Goal: Information Seeking & Learning: Stay updated

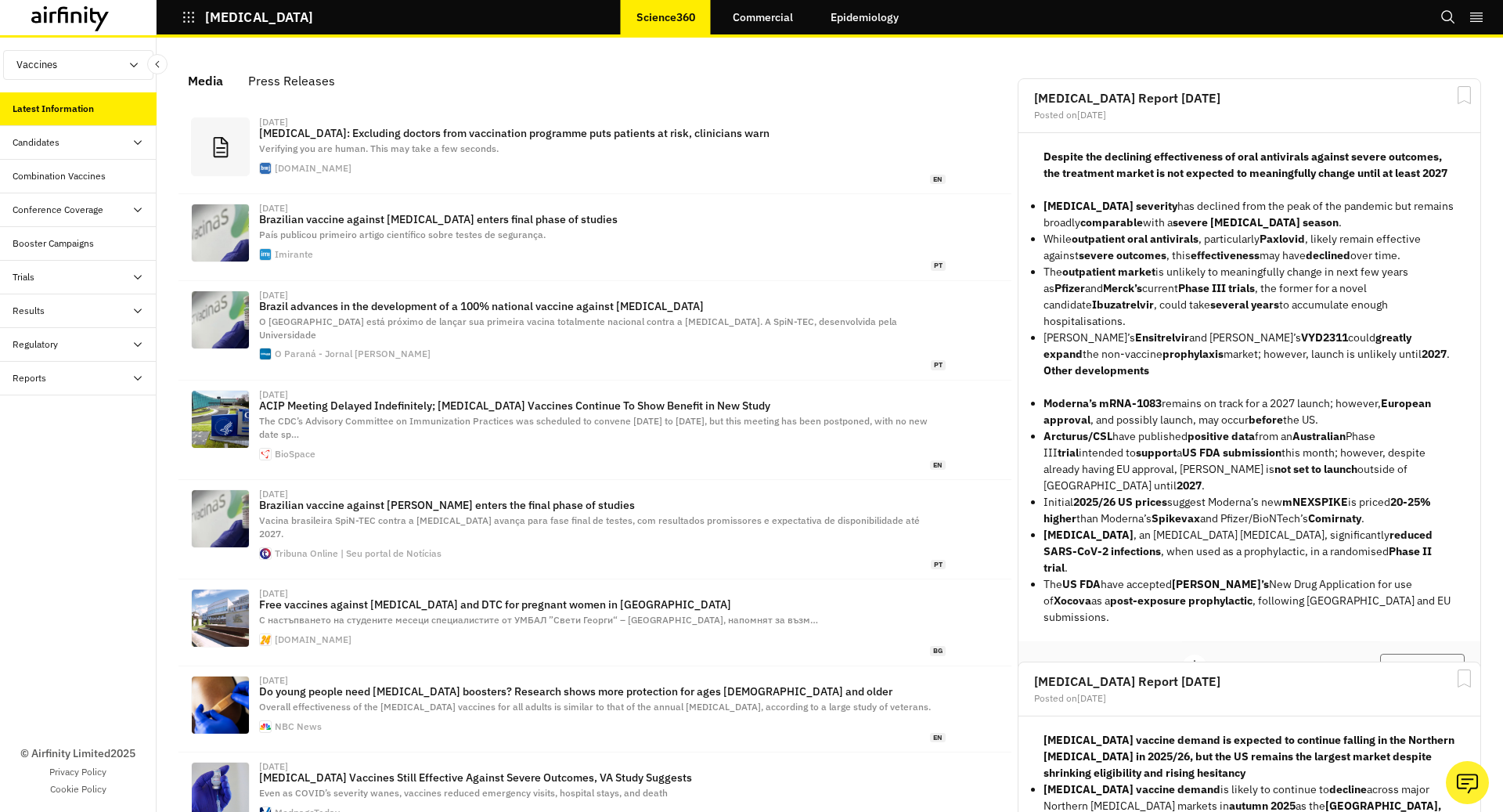
scroll to position [974, 470]
click at [185, 11] on icon "button" at bounding box center [188, 18] width 14 height 14
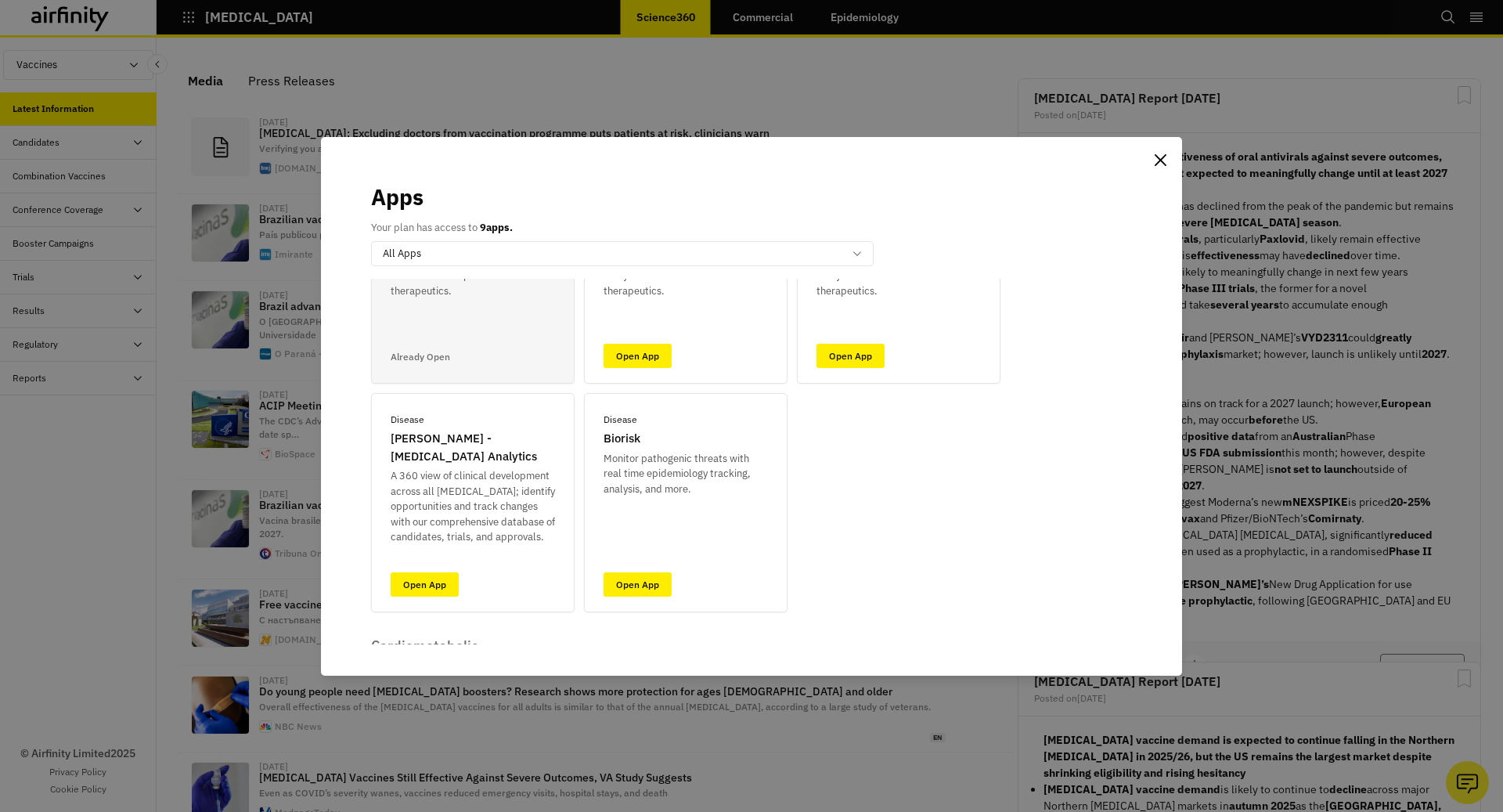
scroll to position [158, 0]
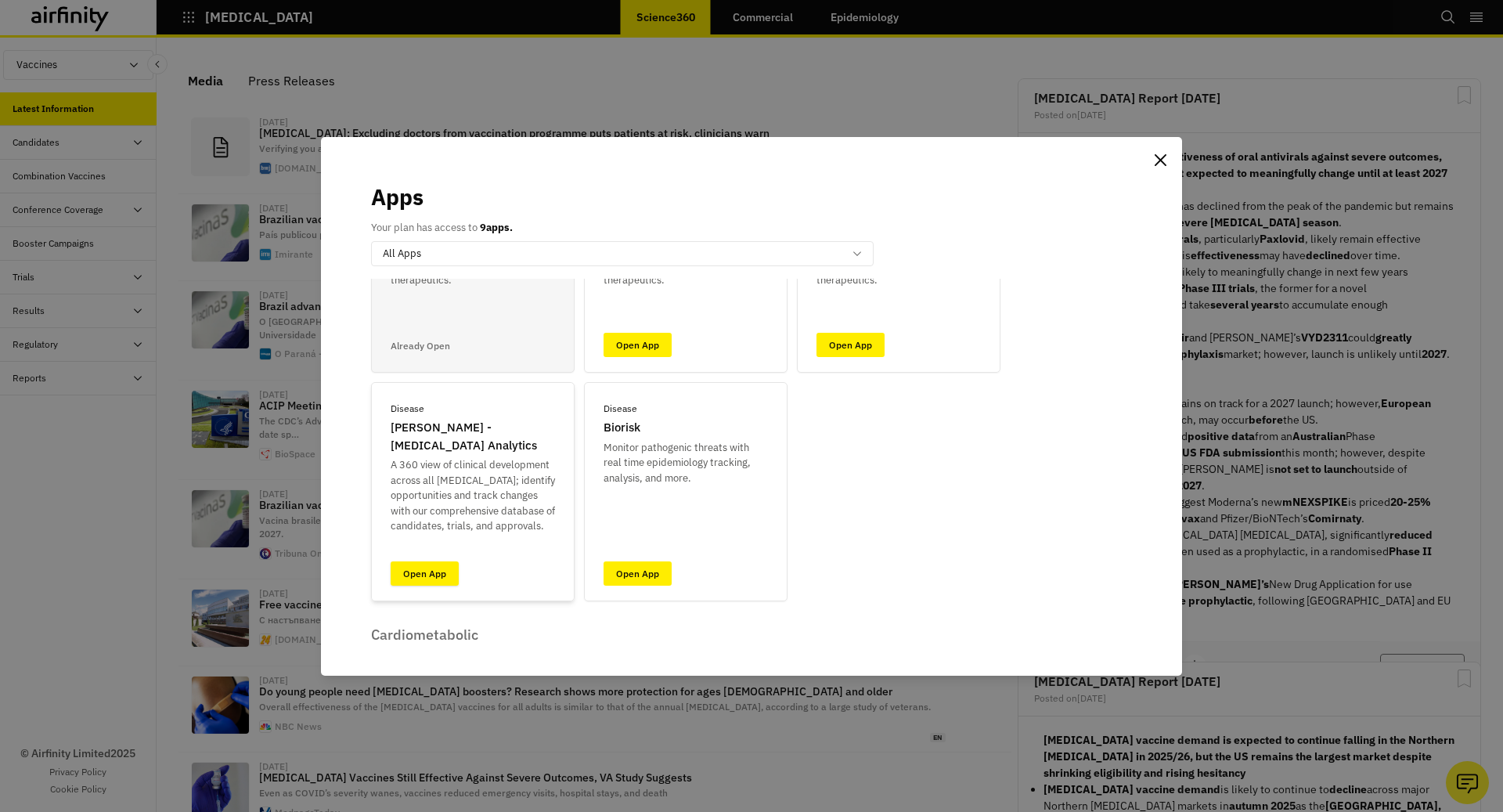
click at [442, 576] on link "Open App" at bounding box center [424, 573] width 68 height 24
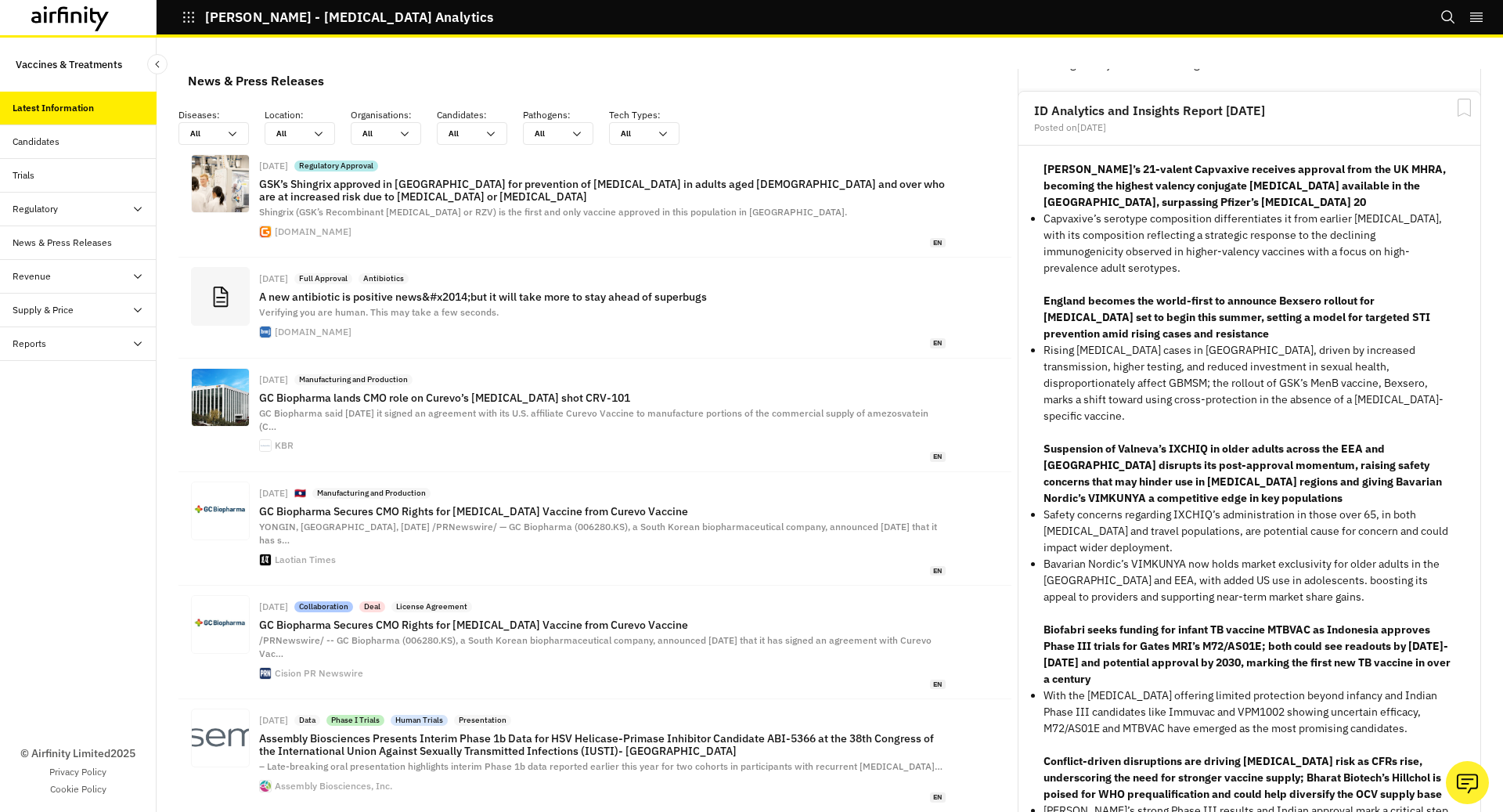
scroll to position [5021, 0]
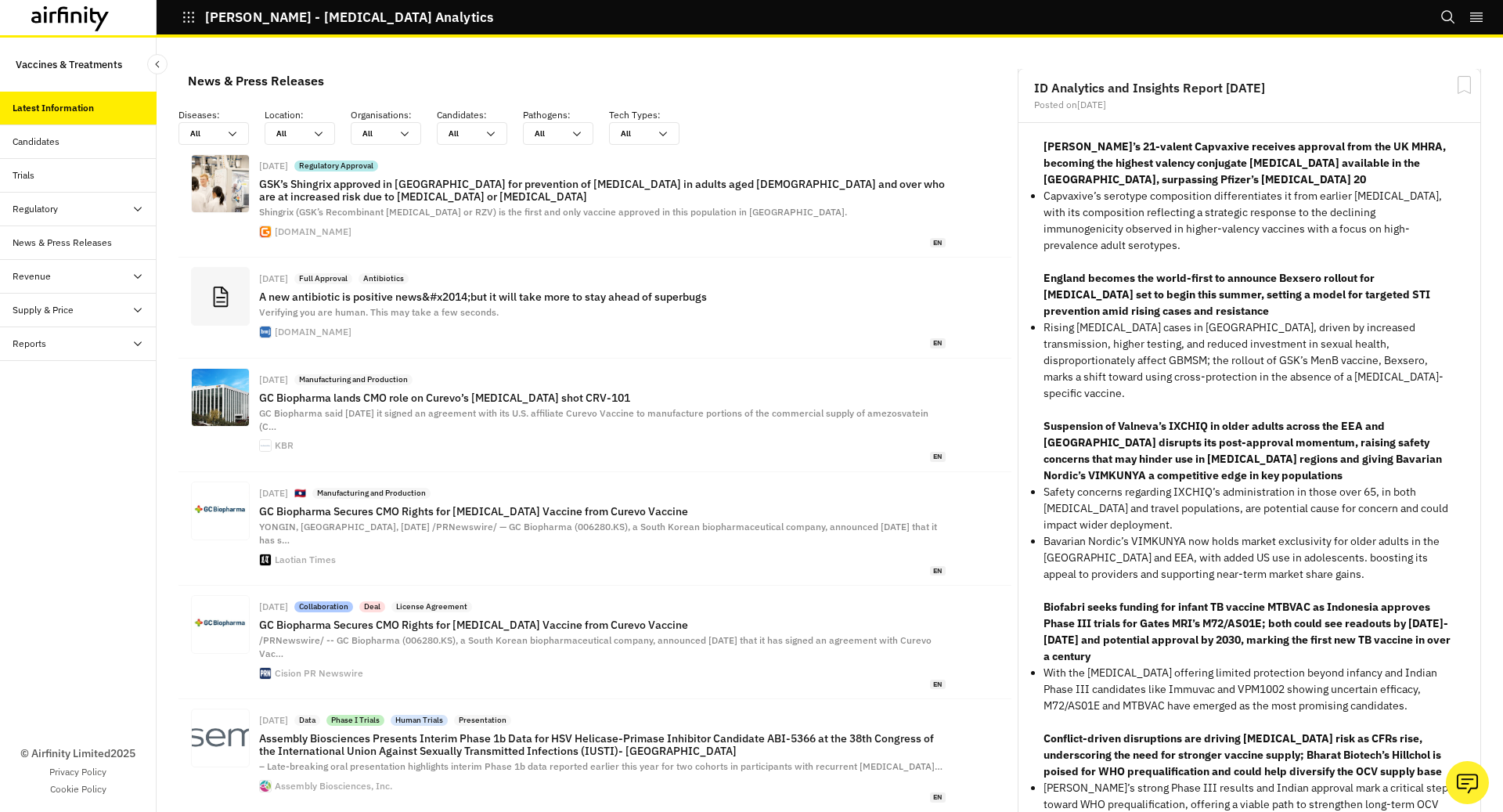
click at [1137, 454] on p "Suspension of Valneva’s IXCHIQ in older adults across the EEA and [GEOGRAPHIC_D…" at bounding box center [1250, 451] width 412 height 65
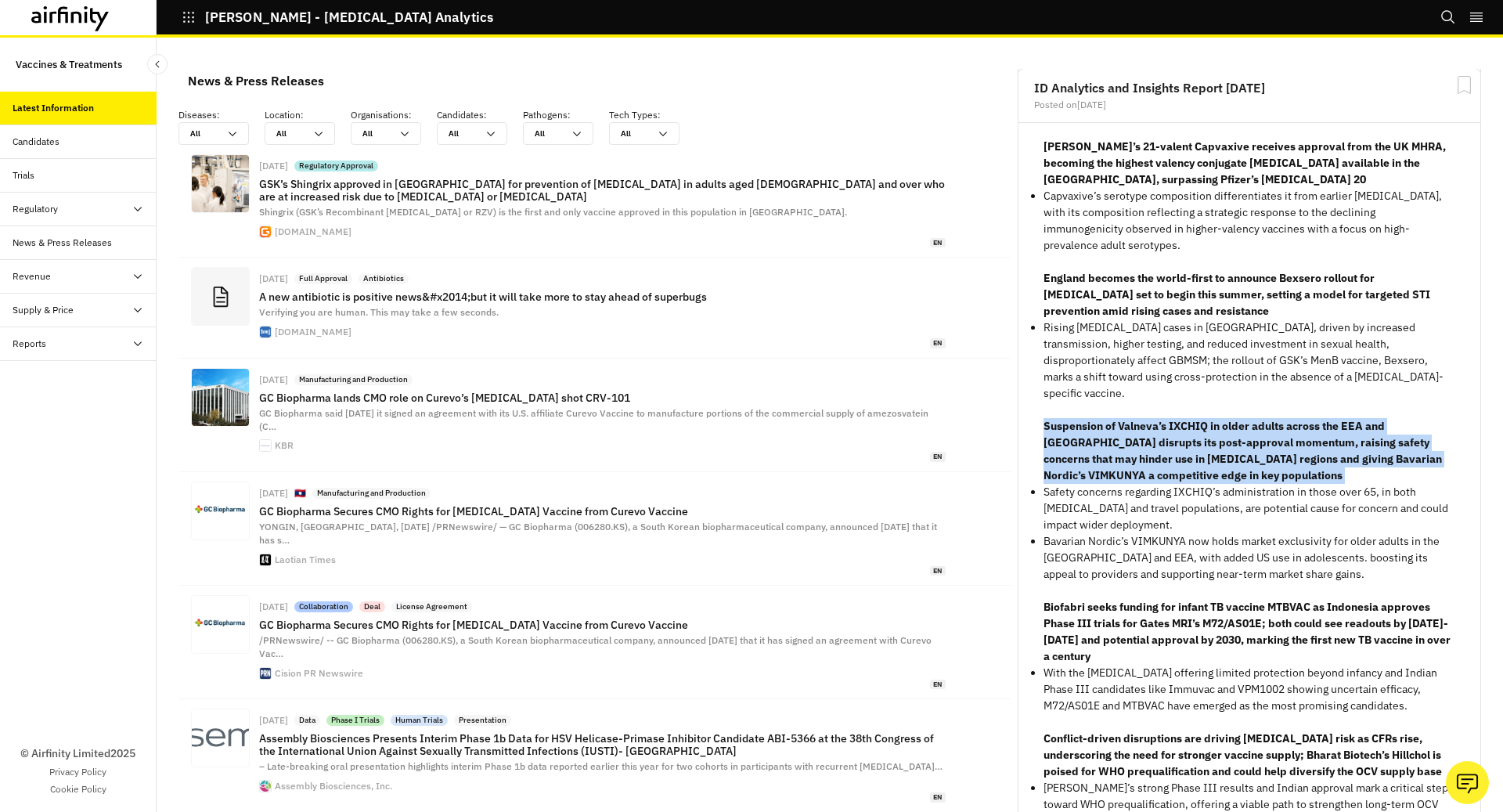
click at [1137, 454] on p "Suspension of Valneva’s IXCHIQ in older adults across the EEA and [GEOGRAPHIC_D…" at bounding box center [1250, 451] width 412 height 65
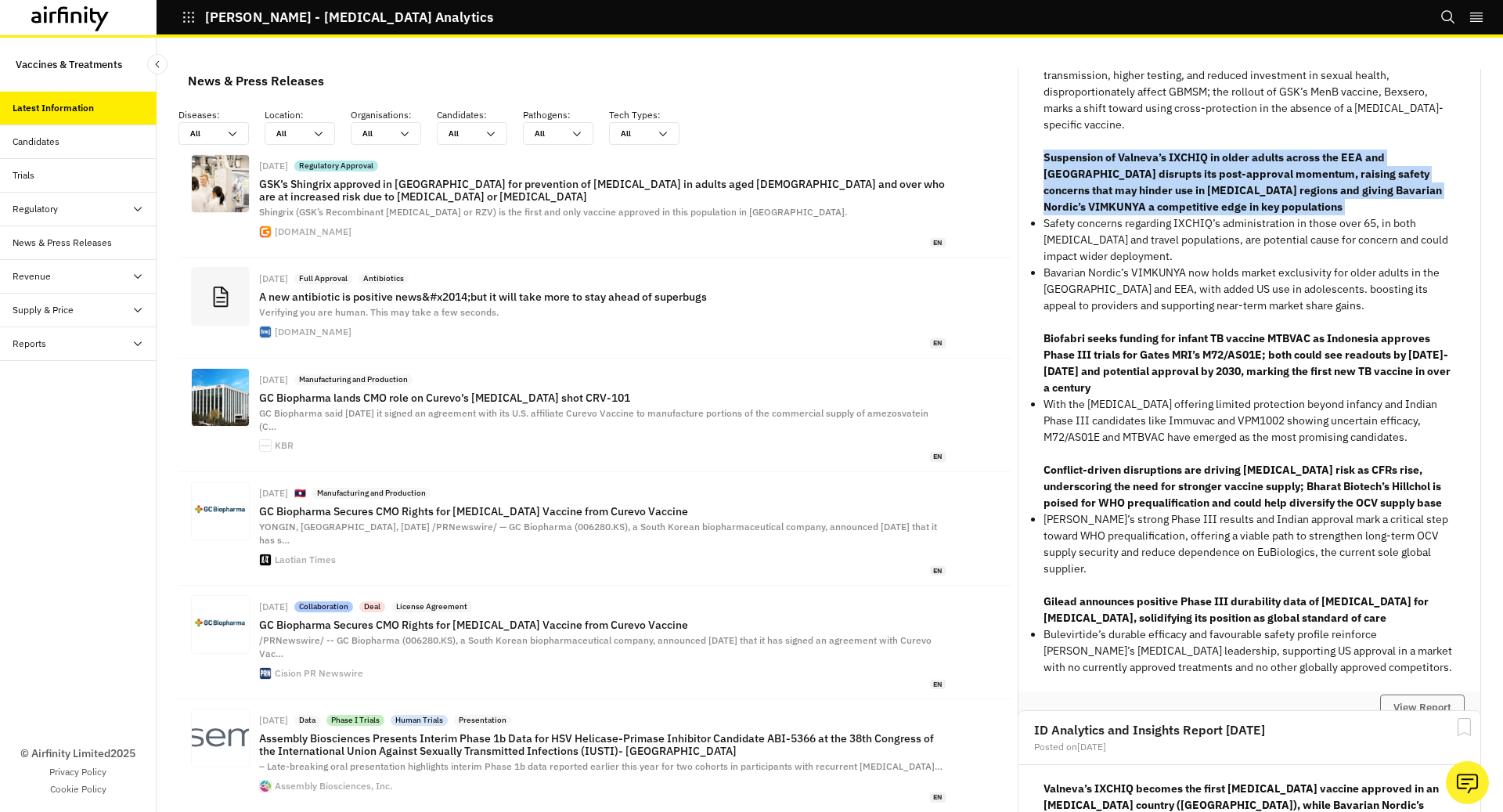
scroll to position [5291, 0]
click at [1438, 692] on button "View Report" at bounding box center [1422, 705] width 85 height 26
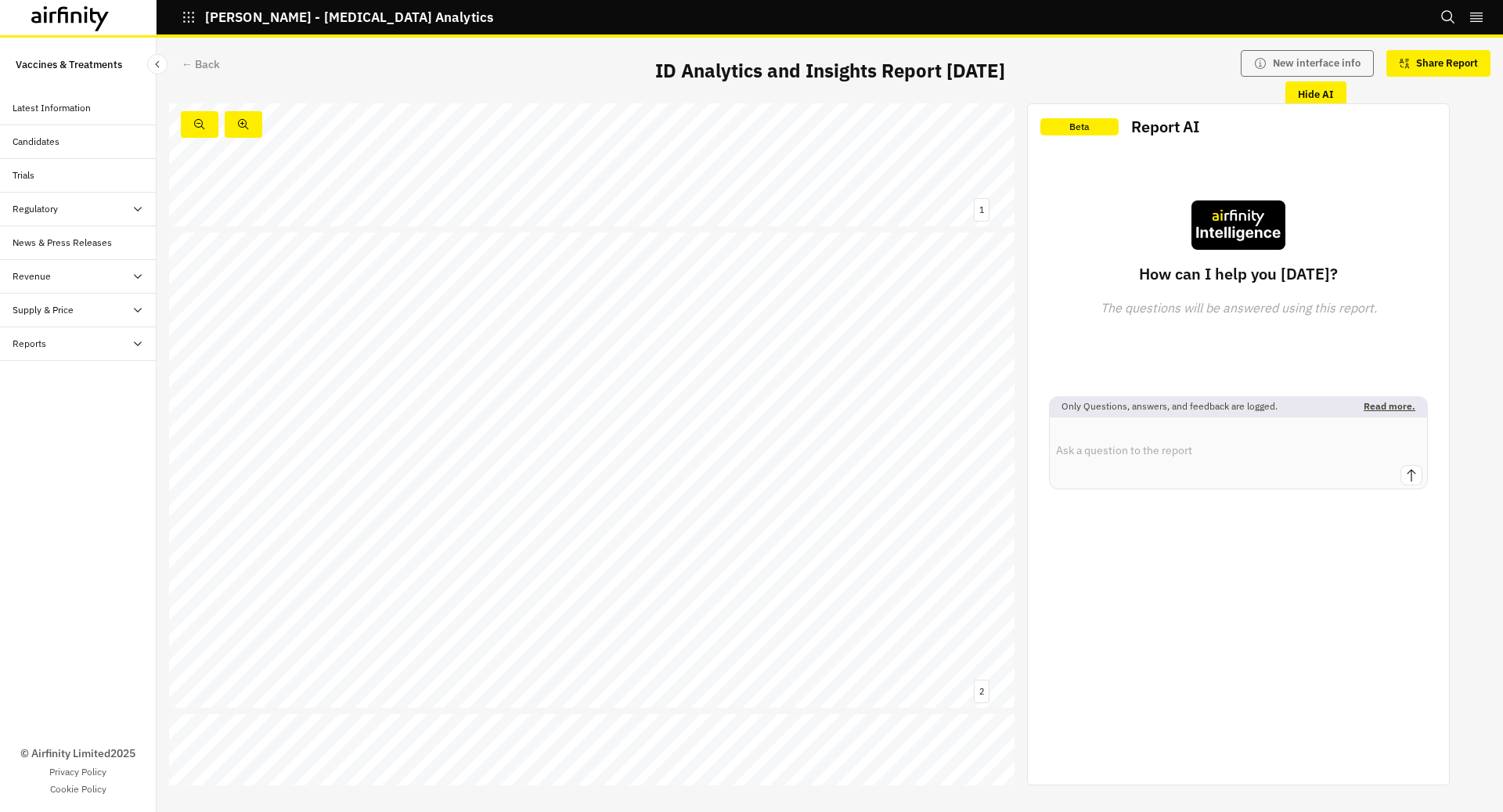
scroll to position [361, 0]
click at [334, 584] on link at bounding box center [291, 590] width 130 height 14
